Goal: Transaction & Acquisition: Book appointment/travel/reservation

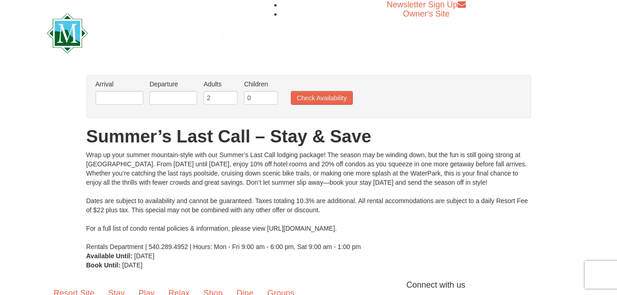
click at [144, 98] on li "Arrival Please format dates MM/DD/YYYY Please format dates MM/DD/YYYY" at bounding box center [119, 95] width 52 height 30
click at [130, 97] on input "text" at bounding box center [120, 98] width 48 height 14
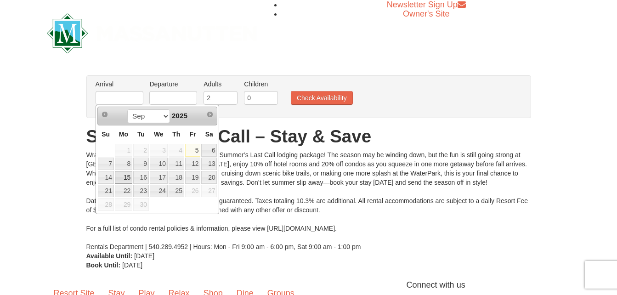
click at [124, 177] on link "15" at bounding box center [123, 177] width 17 height 13
type input "[DATE]"
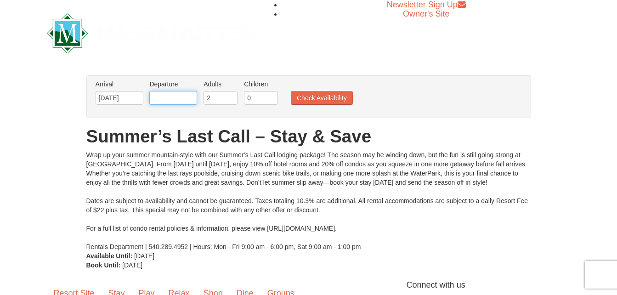
click at [173, 97] on input "text" at bounding box center [173, 98] width 48 height 14
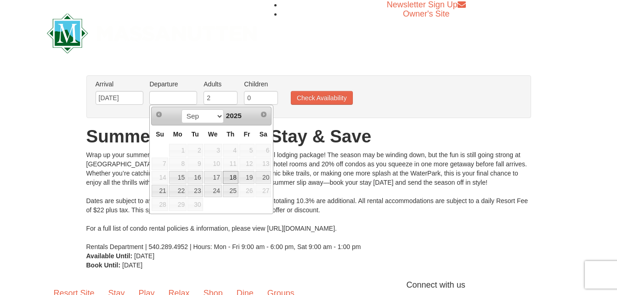
click at [231, 174] on link "18" at bounding box center [231, 177] width 16 height 13
type input "[DATE]"
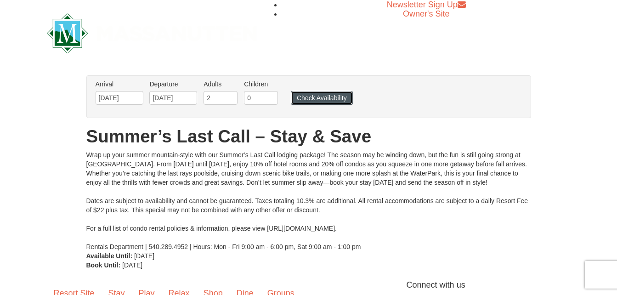
click at [328, 102] on button "Check Availability" at bounding box center [322, 98] width 62 height 14
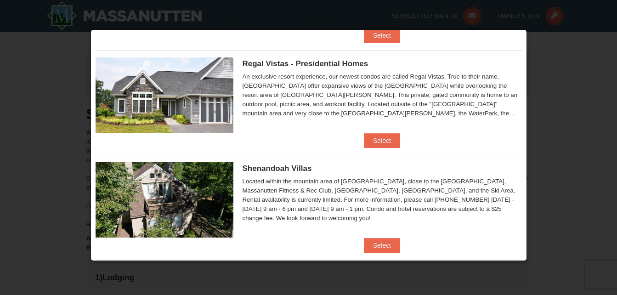
scroll to position [108, 0]
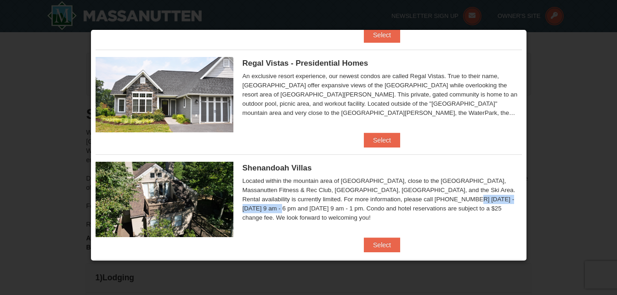
drag, startPoint x: 441, startPoint y: 197, endPoint x: 371, endPoint y: 203, distance: 70.2
click at [371, 203] on div "Located within the mountain area of Massanutten, close to the Mountain Greens G…" at bounding box center [383, 200] width 280 height 46
drag, startPoint x: 371, startPoint y: 203, endPoint x: 457, endPoint y: 234, distance: 91.2
click at [457, 234] on div "Shenandoah Villas Located within the mountain area of Massanutten, close to the…" at bounding box center [309, 195] width 427 height 83
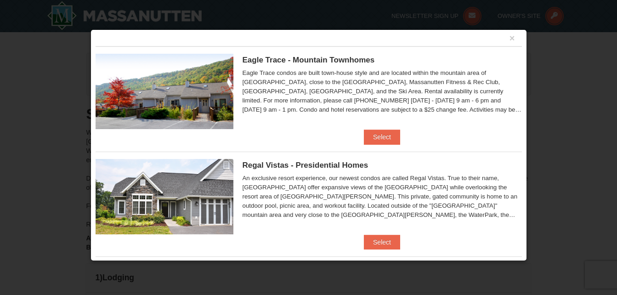
scroll to position [6, 0]
click at [382, 130] on button "Select" at bounding box center [382, 136] width 36 height 15
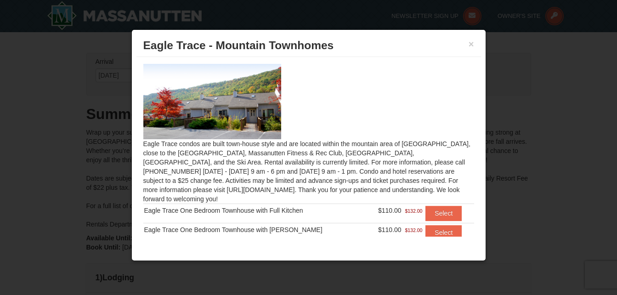
scroll to position [12, 0]
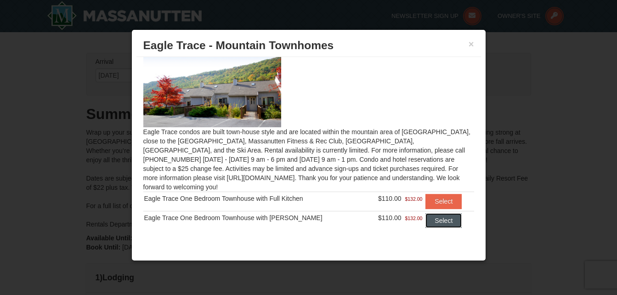
click at [429, 213] on button "Select" at bounding box center [444, 220] width 36 height 15
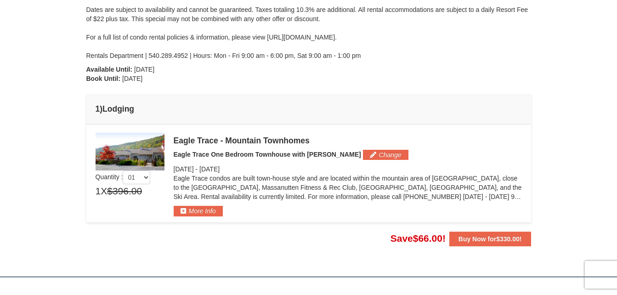
scroll to position [166, 0]
